Goal: Transaction & Acquisition: Obtain resource

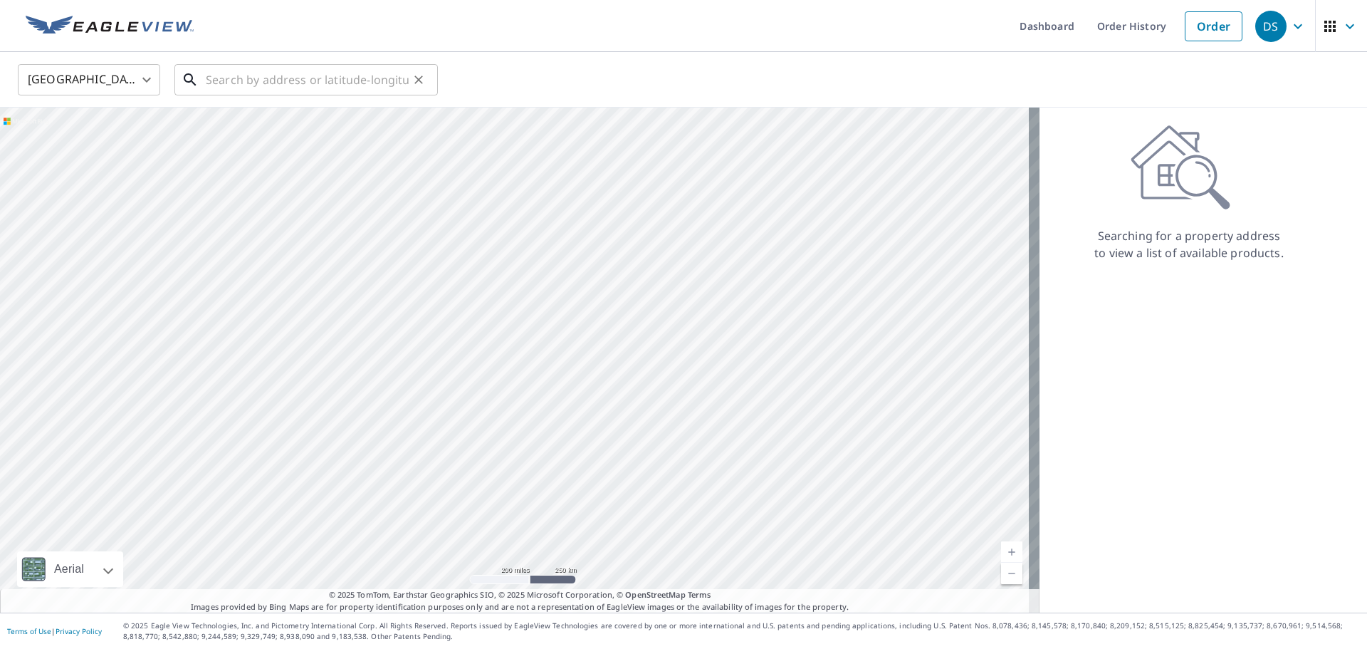
click at [276, 90] on input "text" at bounding box center [307, 80] width 203 height 40
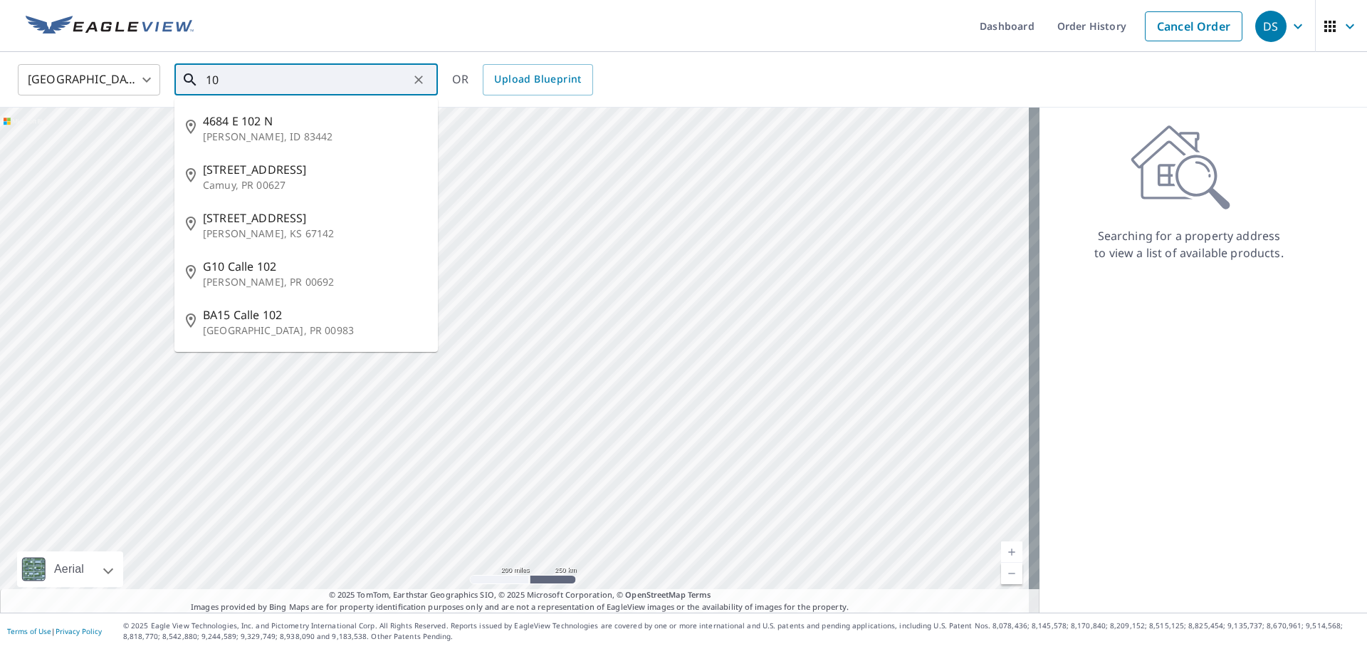
type input "1"
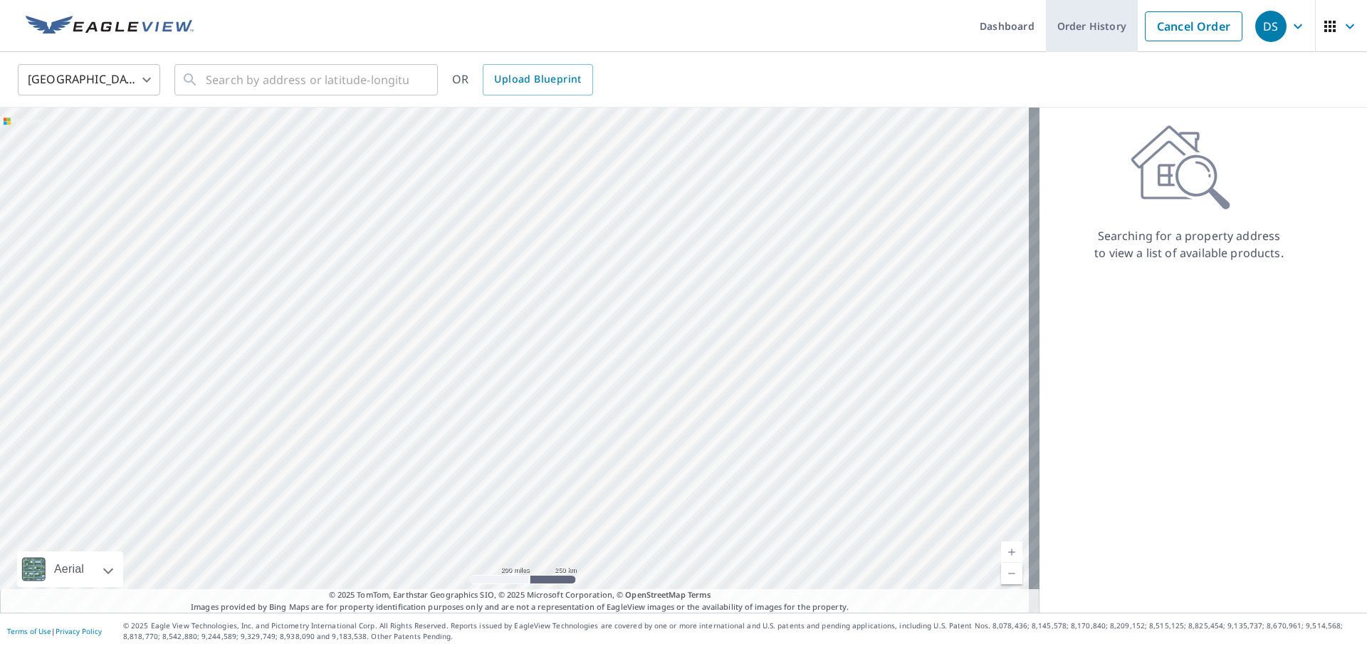
click at [1071, 19] on link "Order History" at bounding box center [1092, 26] width 92 height 52
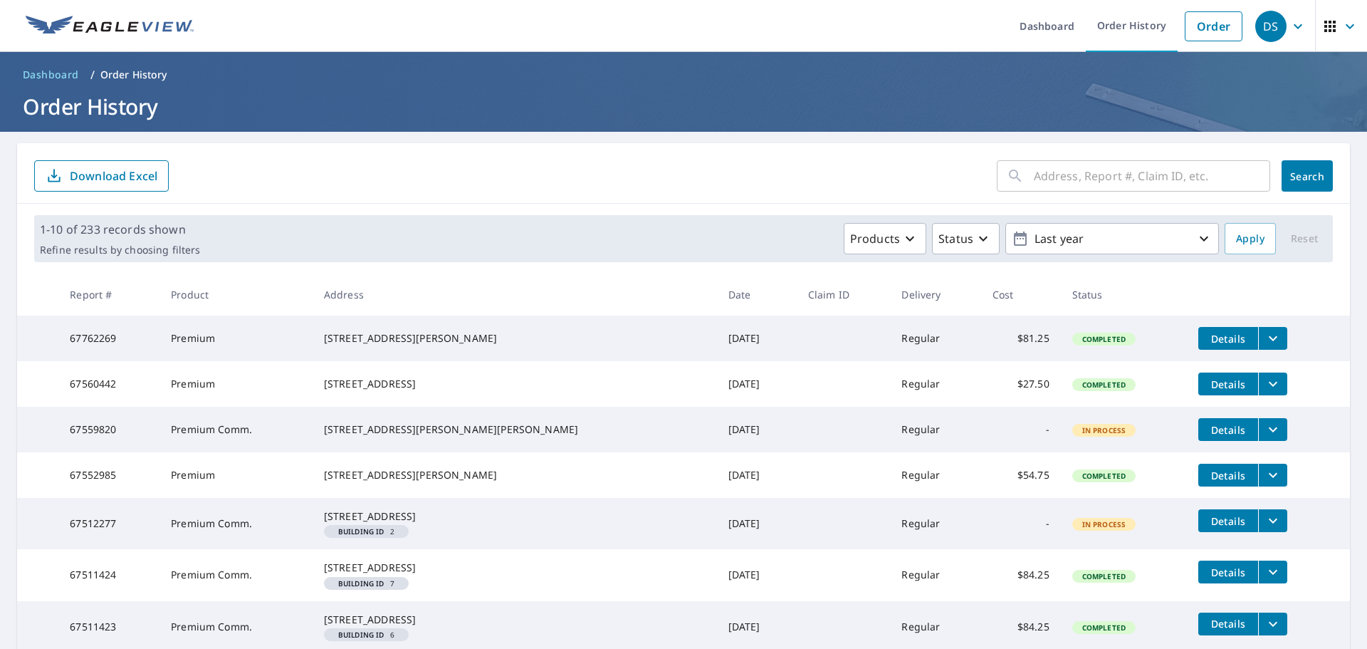
click at [1034, 178] on input "text" at bounding box center [1152, 176] width 236 height 40
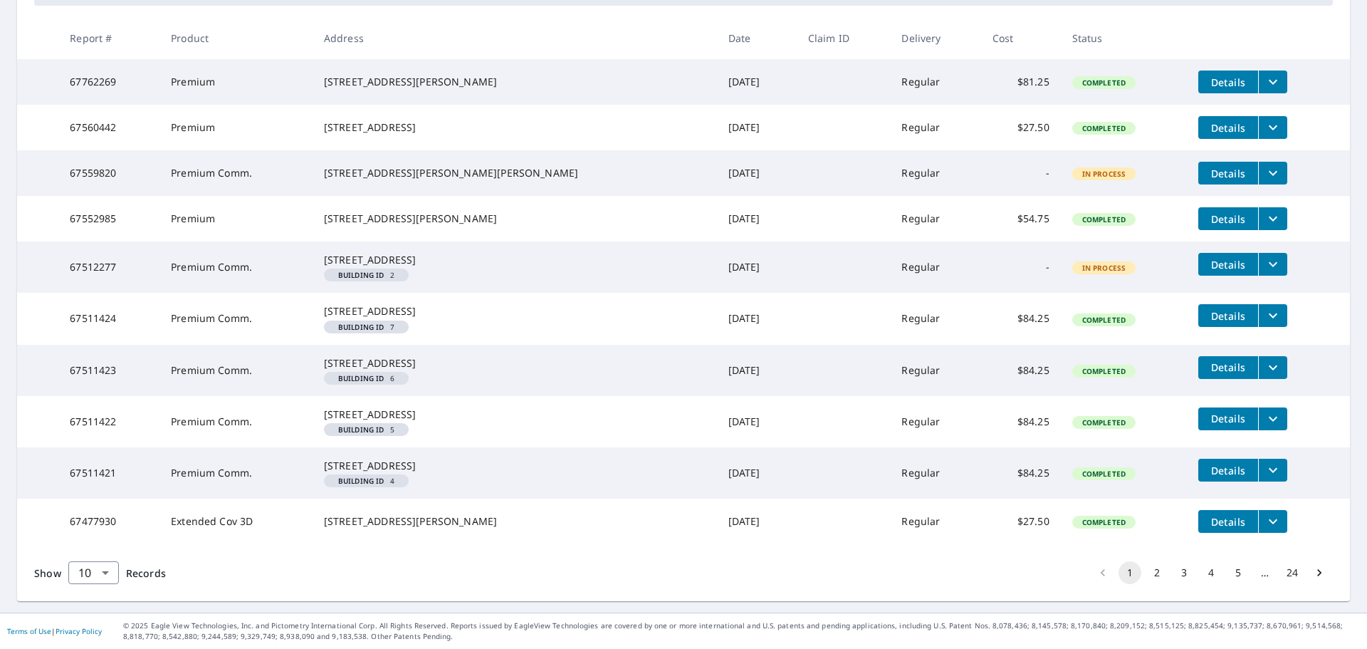
scroll to position [357, 0]
type input "102"
click at [1146, 575] on button "2" at bounding box center [1157, 572] width 23 height 23
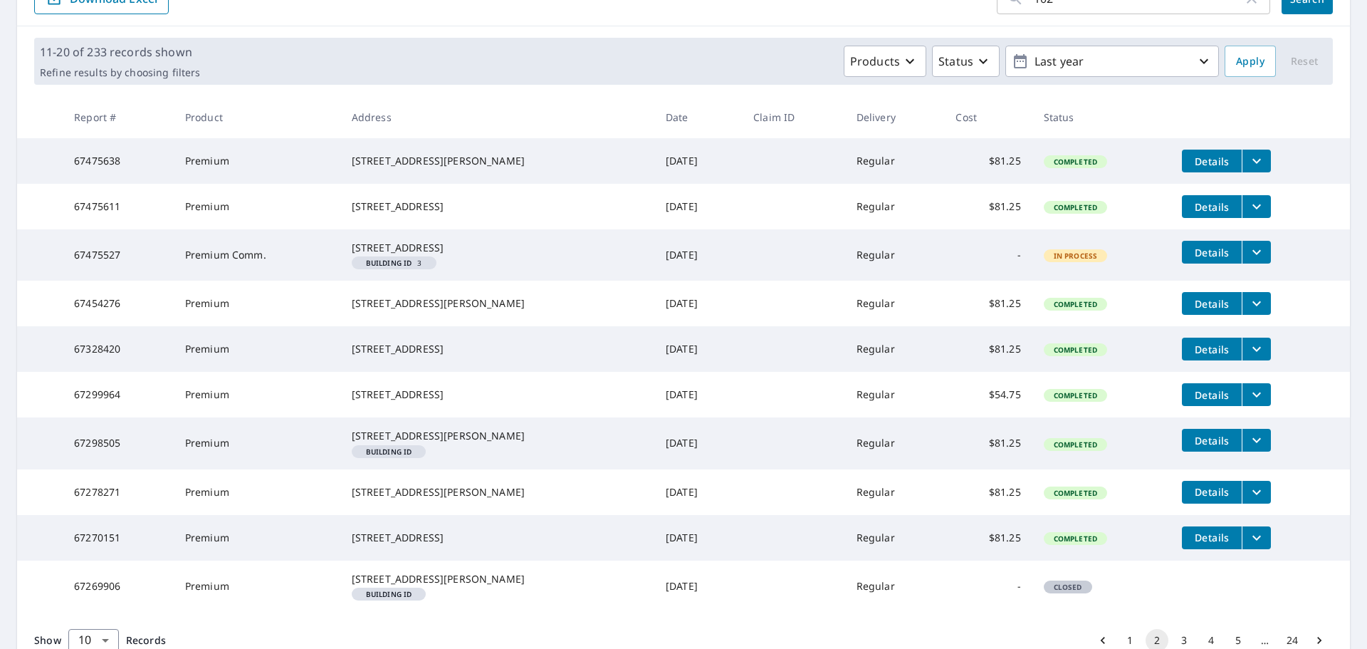
scroll to position [187, 0]
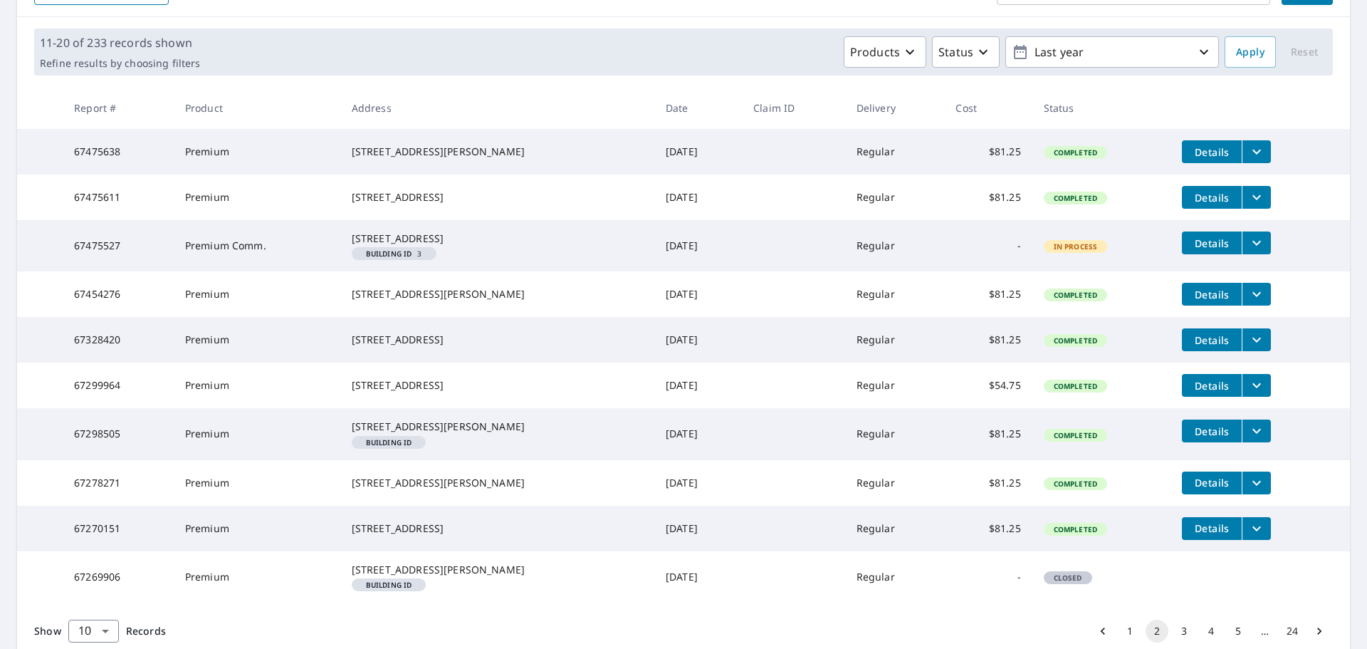
click at [1192, 197] on span "Details" at bounding box center [1212, 198] width 43 height 14
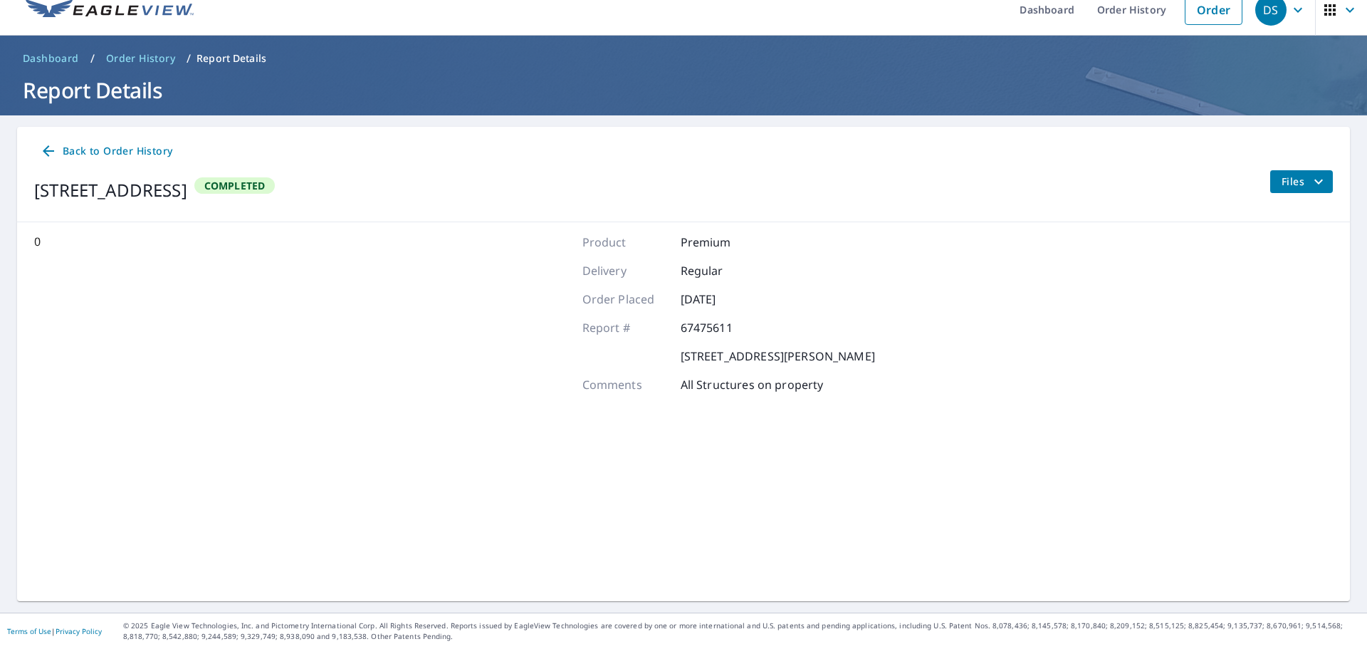
scroll to position [16, 0]
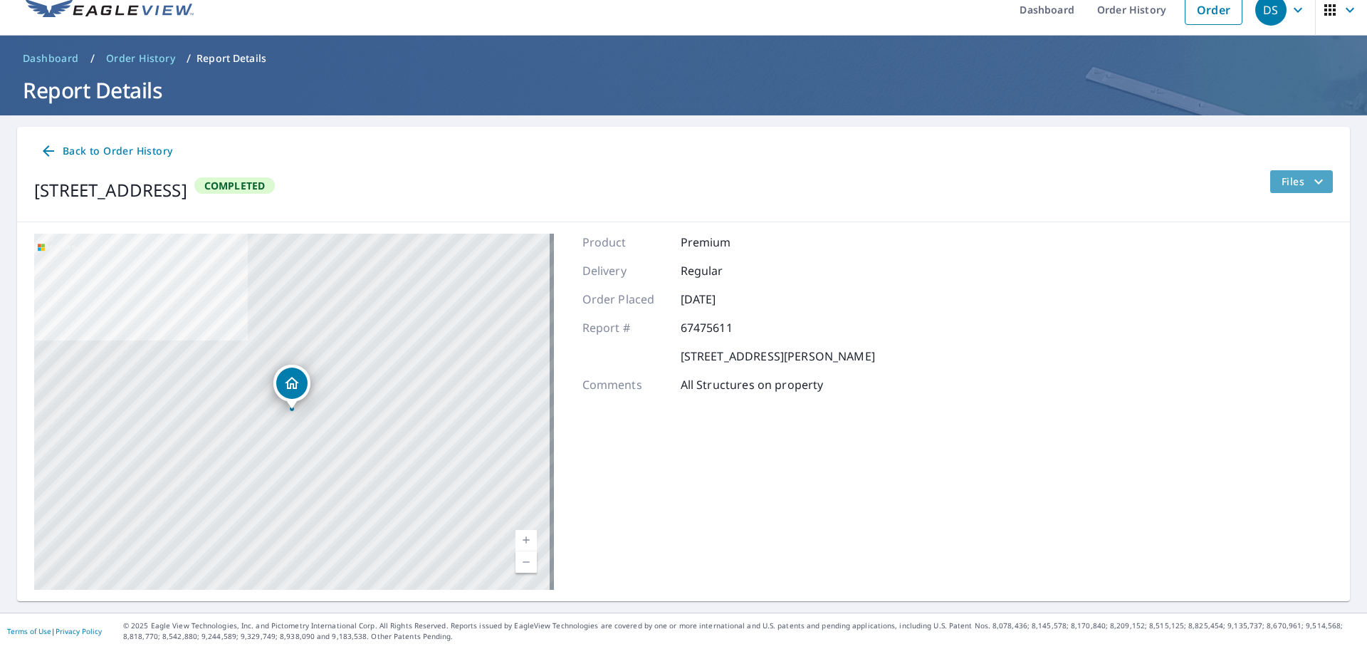
click at [1315, 180] on icon "filesDropdownBtn-67475611" at bounding box center [1319, 181] width 9 height 5
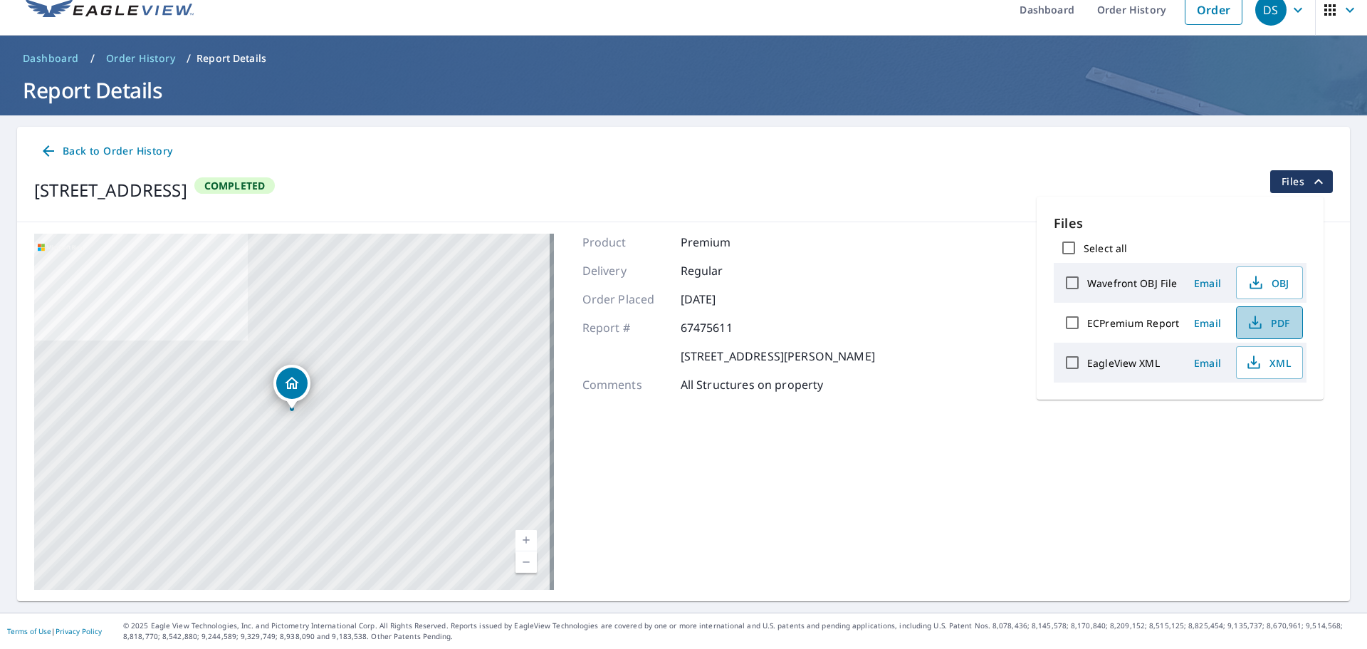
click at [1285, 318] on span "PDF" at bounding box center [1268, 322] width 46 height 17
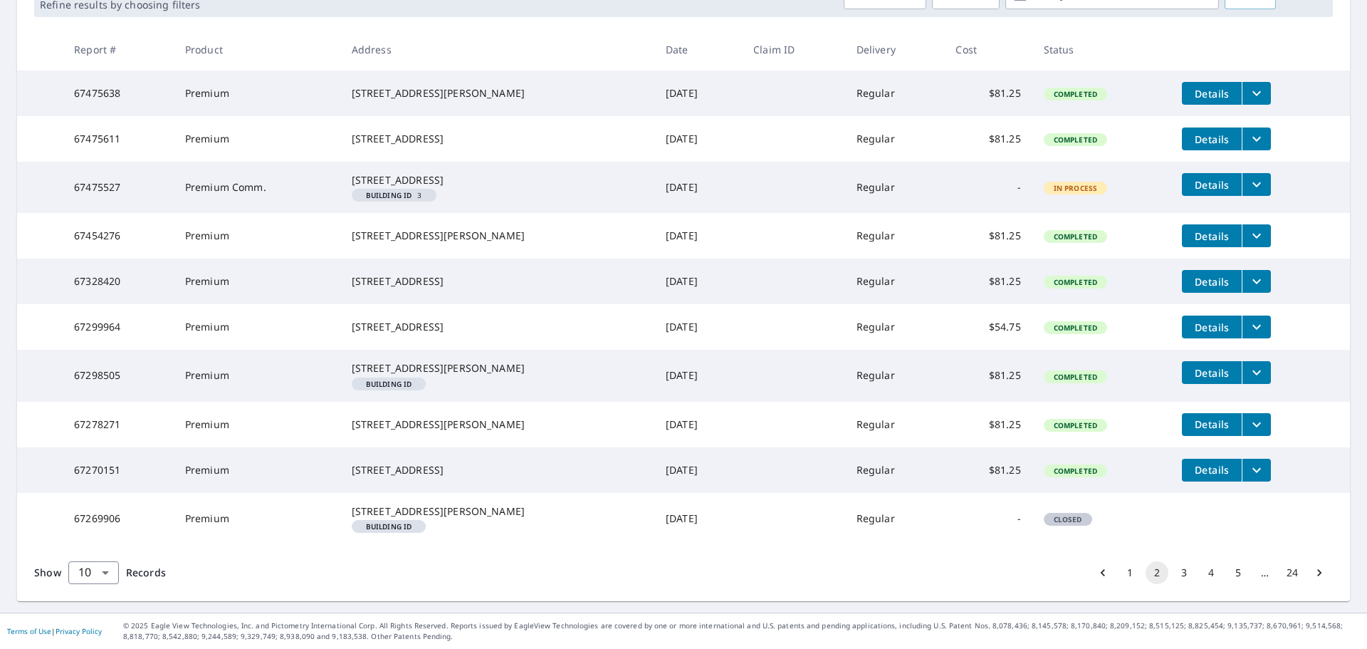
scroll to position [250, 0]
click at [1248, 139] on icon "filesDropdownBtn-67475611" at bounding box center [1256, 138] width 17 height 17
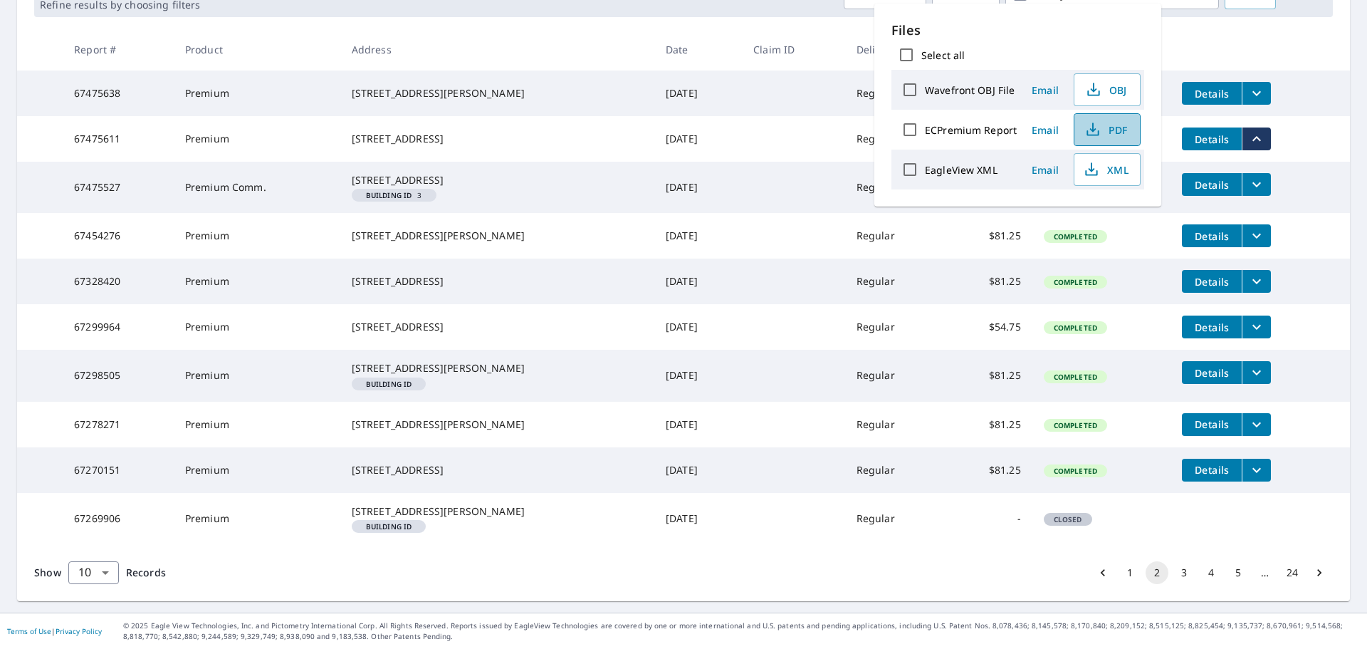
click at [1102, 126] on span "PDF" at bounding box center [1106, 129] width 46 height 17
click at [1124, 130] on span "PDF" at bounding box center [1106, 129] width 46 height 17
click at [1317, 120] on td "Details" at bounding box center [1260, 139] width 179 height 46
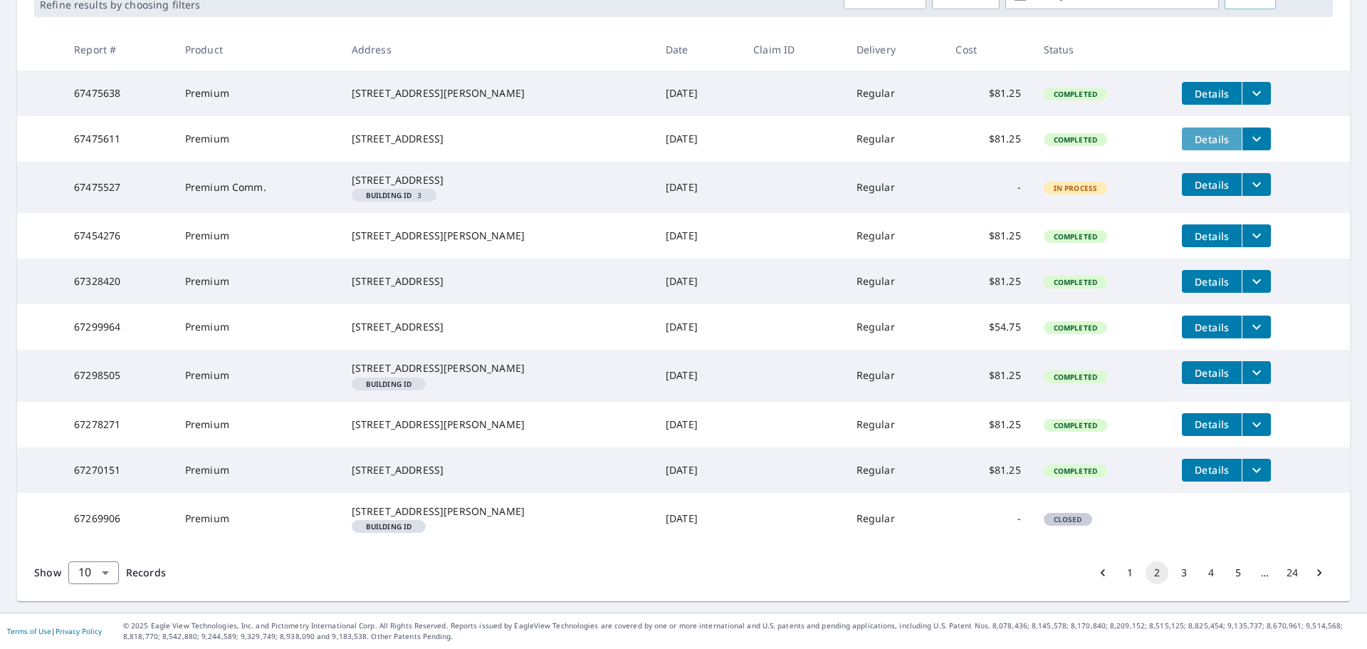
click at [1202, 140] on span "Details" at bounding box center [1212, 139] width 43 height 14
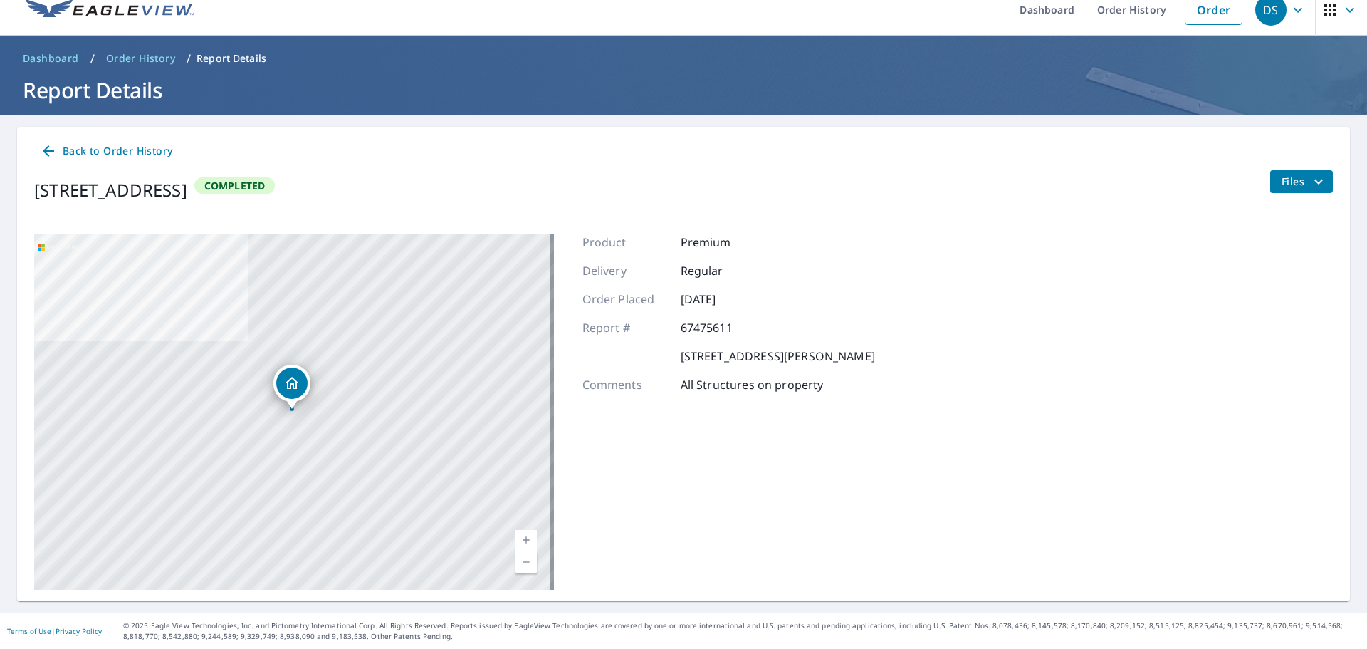
click at [1292, 185] on span "Files" at bounding box center [1305, 181] width 46 height 17
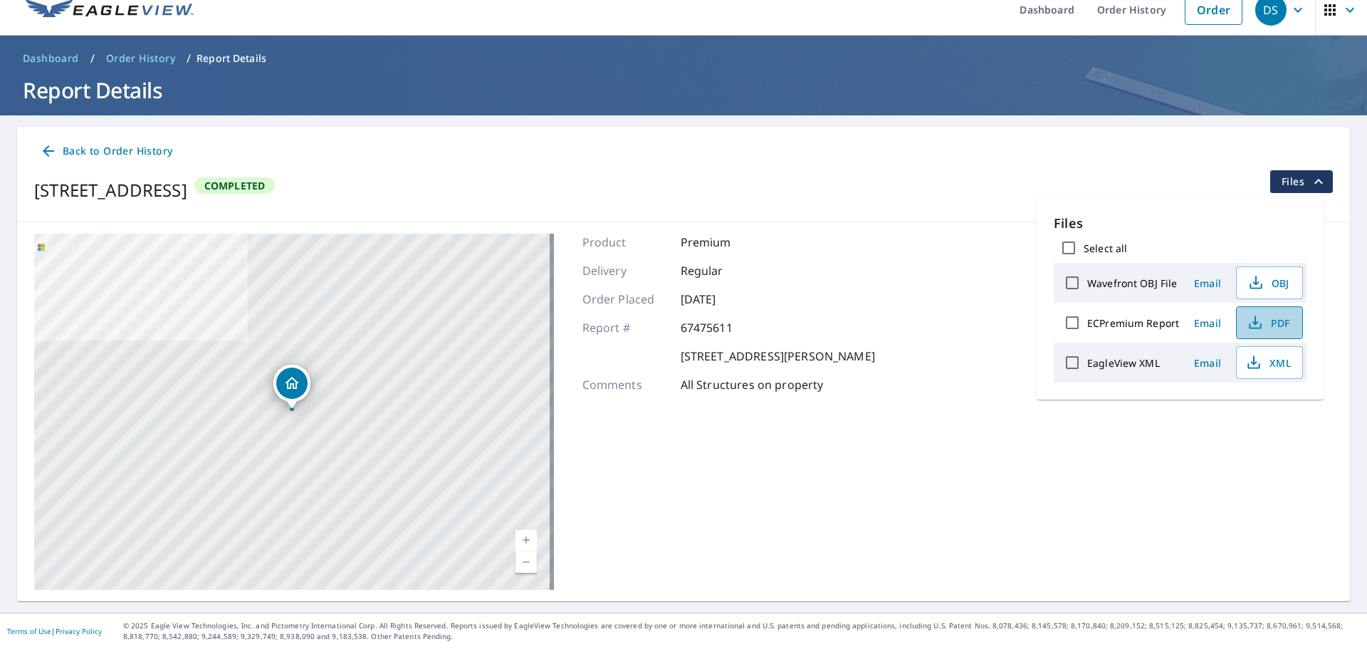
click at [1276, 328] on span "PDF" at bounding box center [1268, 322] width 46 height 17
click at [141, 58] on span "Order History" at bounding box center [140, 58] width 69 height 14
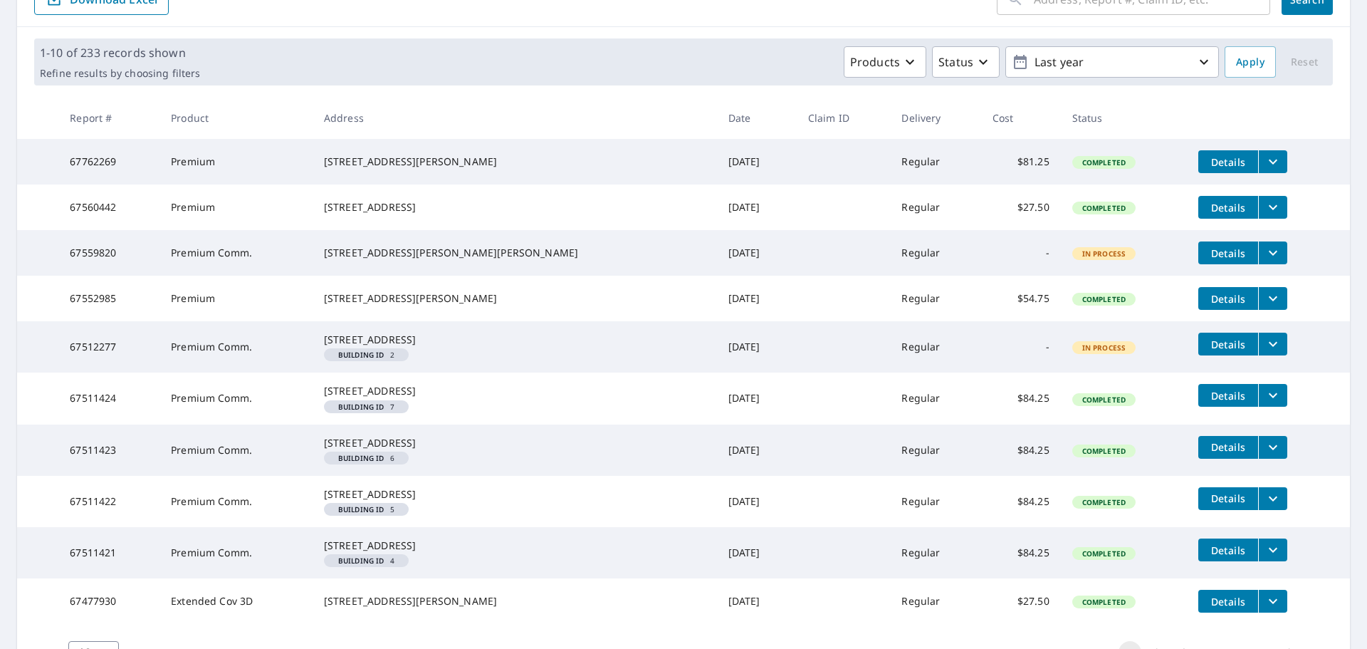
scroll to position [214, 0]
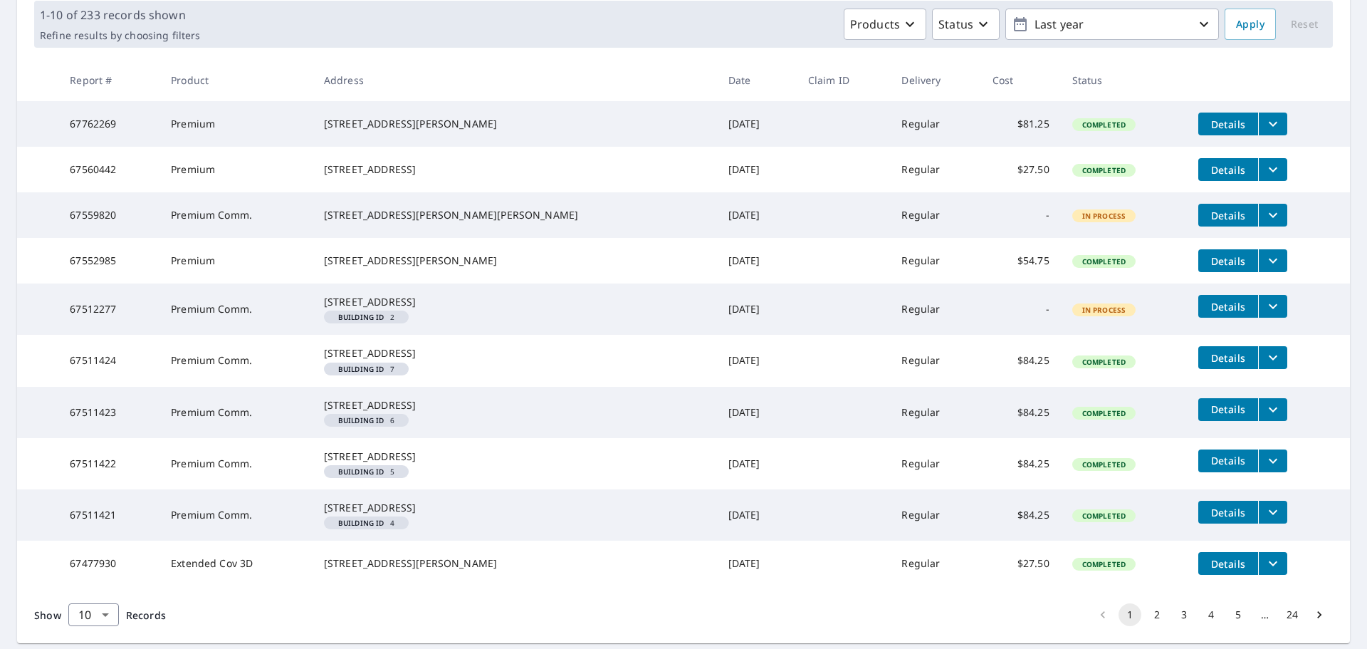
click at [1258, 318] on button "filesDropdownBtn-67512277" at bounding box center [1272, 306] width 29 height 23
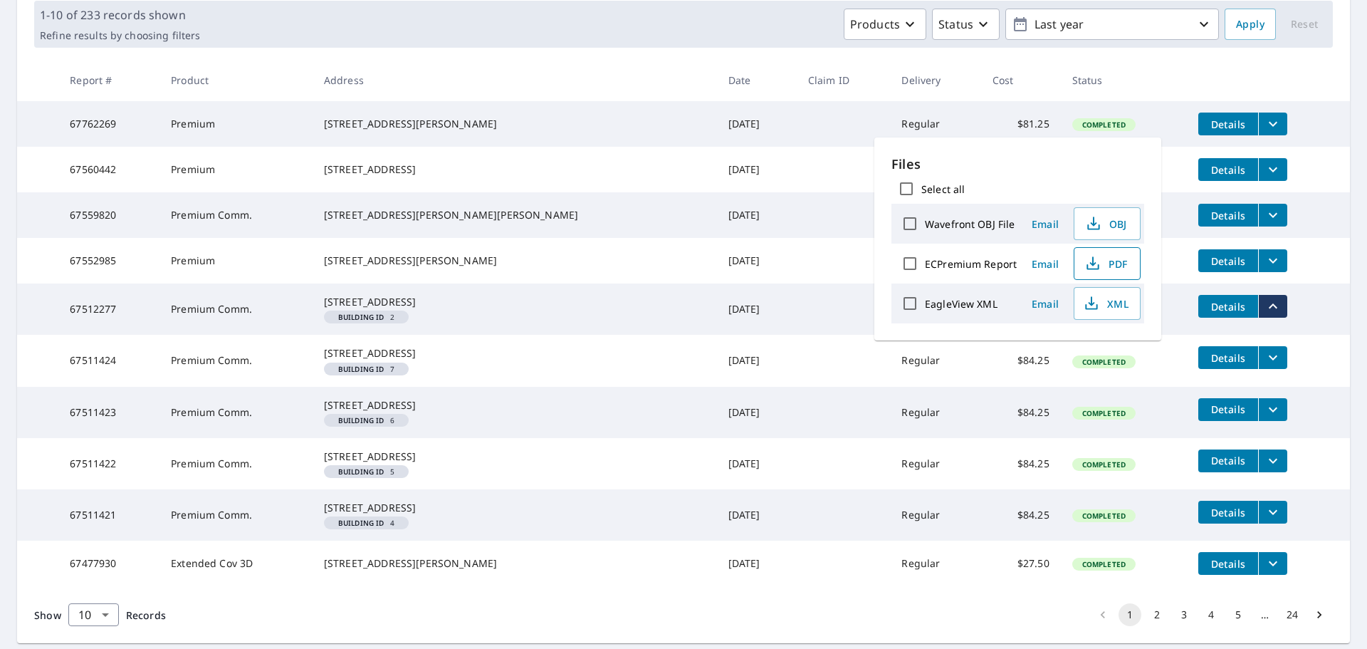
click at [1114, 263] on span "PDF" at bounding box center [1106, 263] width 46 height 17
click at [1350, 216] on main "​ Search Download Excel 1-10 of 233 records shown Refine results by choosing fi…" at bounding box center [683, 285] width 1367 height 737
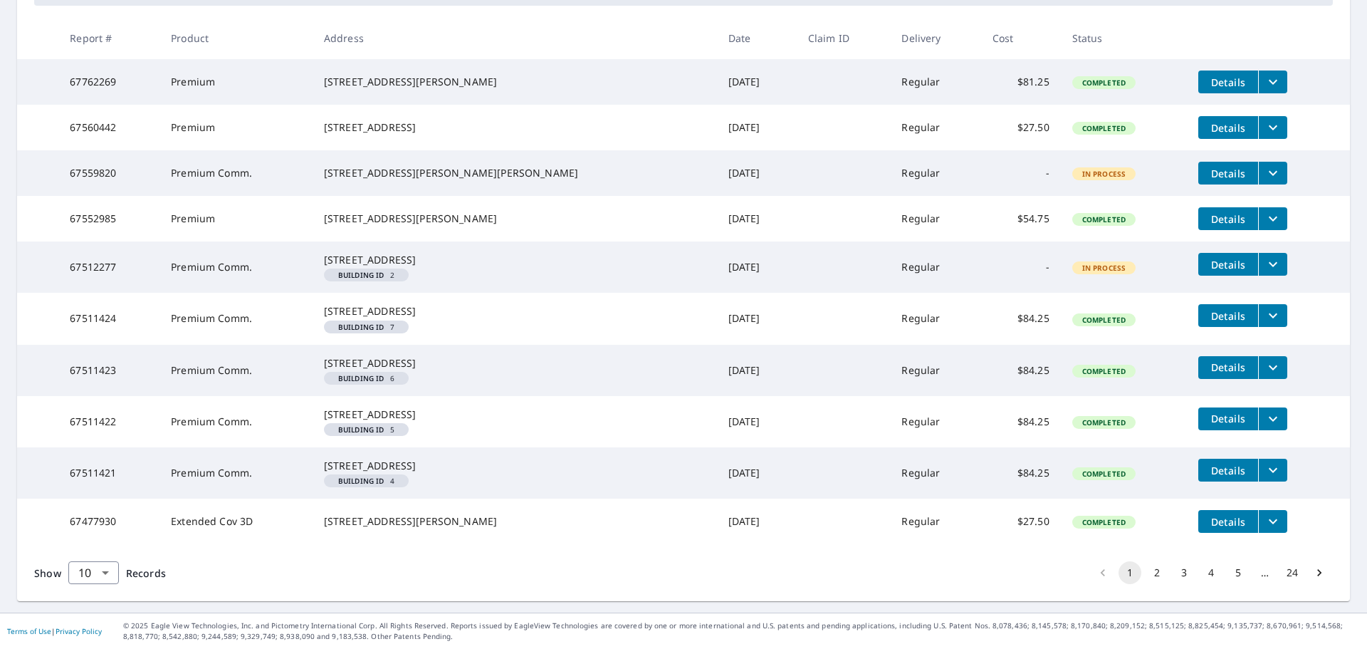
scroll to position [357, 0]
click at [1265, 461] on icon "filesDropdownBtn-67511421" at bounding box center [1273, 469] width 17 height 17
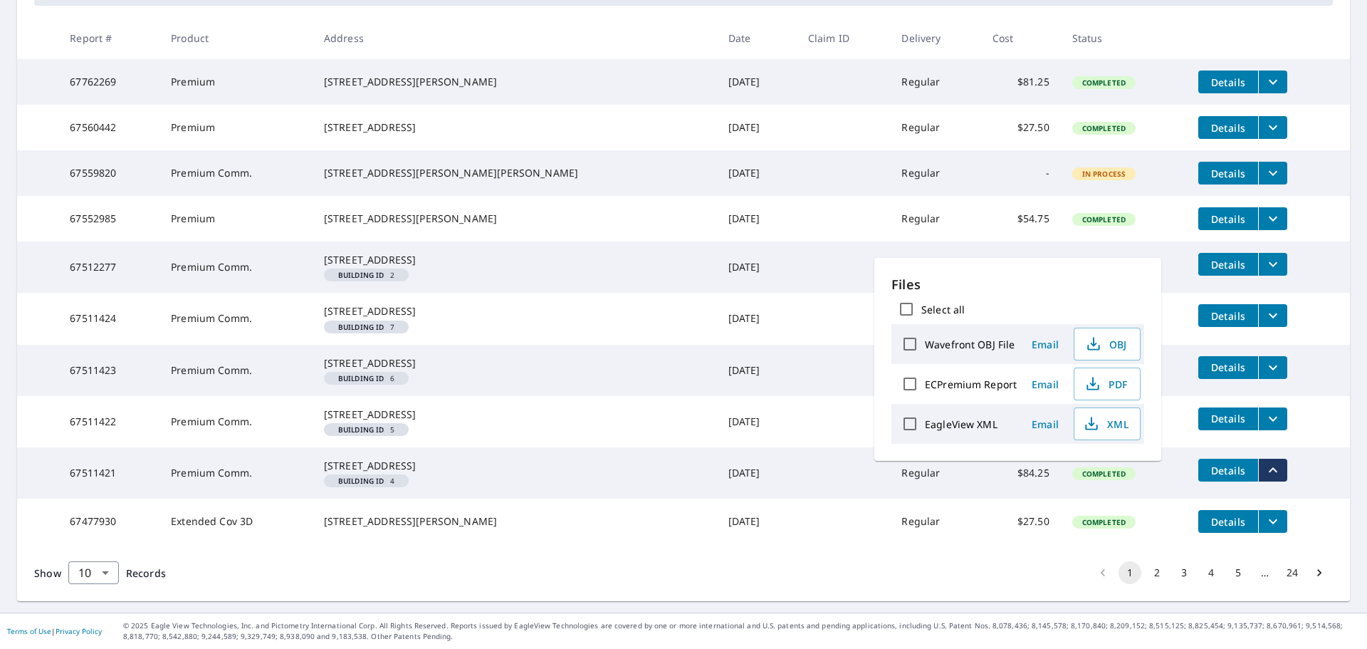
click at [1299, 419] on tr "67511422 Premium Comm. [STREET_ADDRESS] Building ID 5 [DATE] Regular $84.25 Com…" at bounding box center [683, 421] width 1333 height 51
